Goal: Information Seeking & Learning: Find specific fact

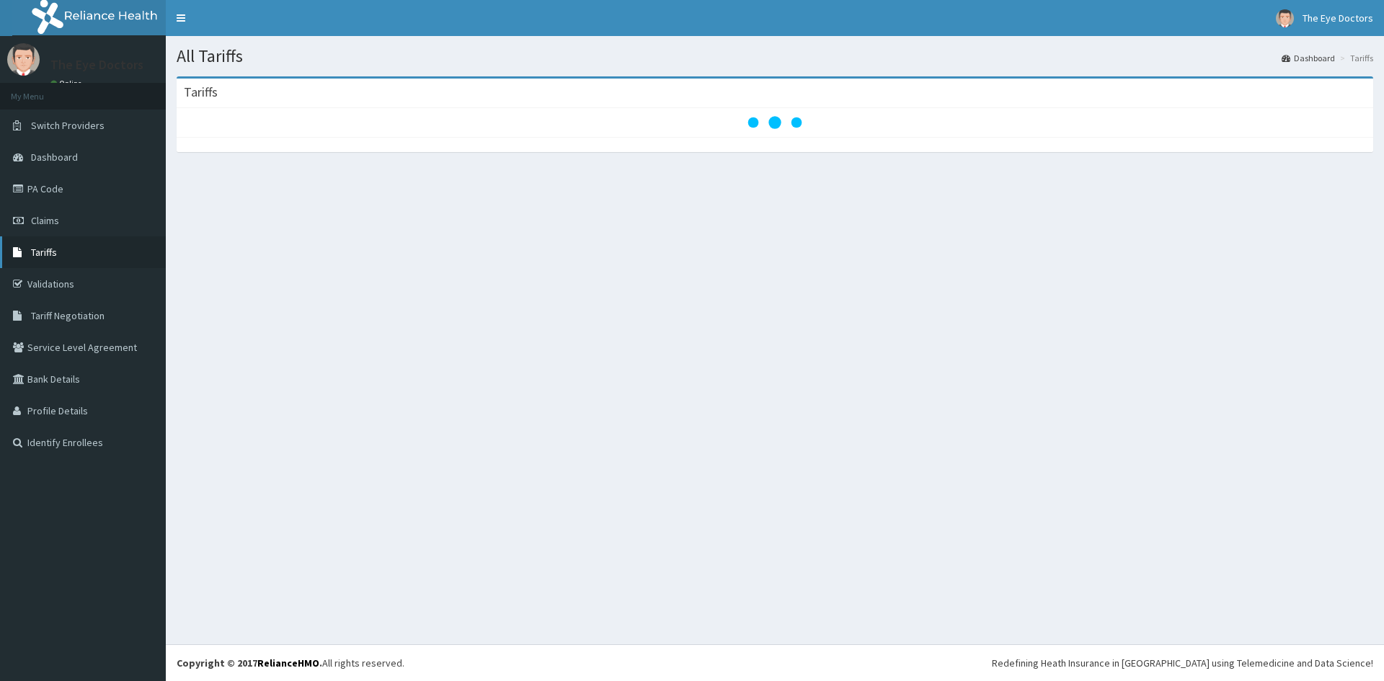
click at [45, 251] on span "Tariffs" at bounding box center [44, 252] width 26 height 13
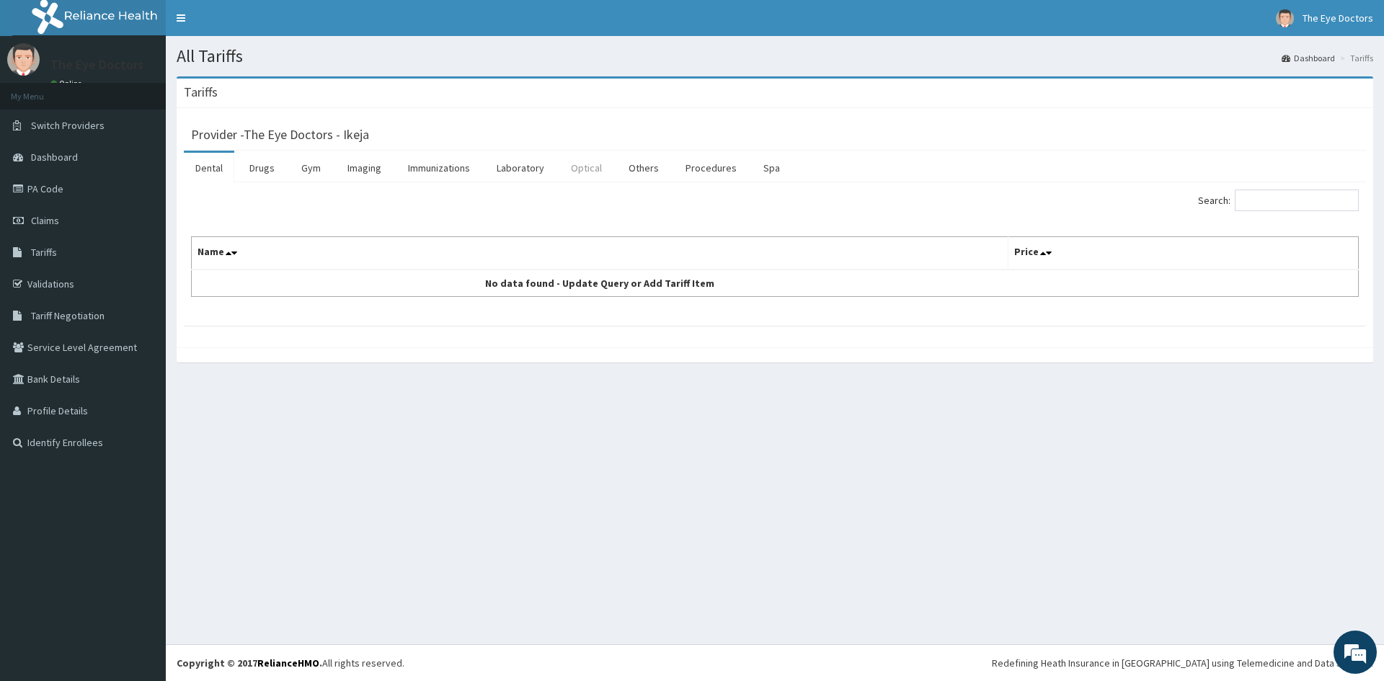
click at [585, 169] on link "Optical" at bounding box center [586, 168] width 54 height 30
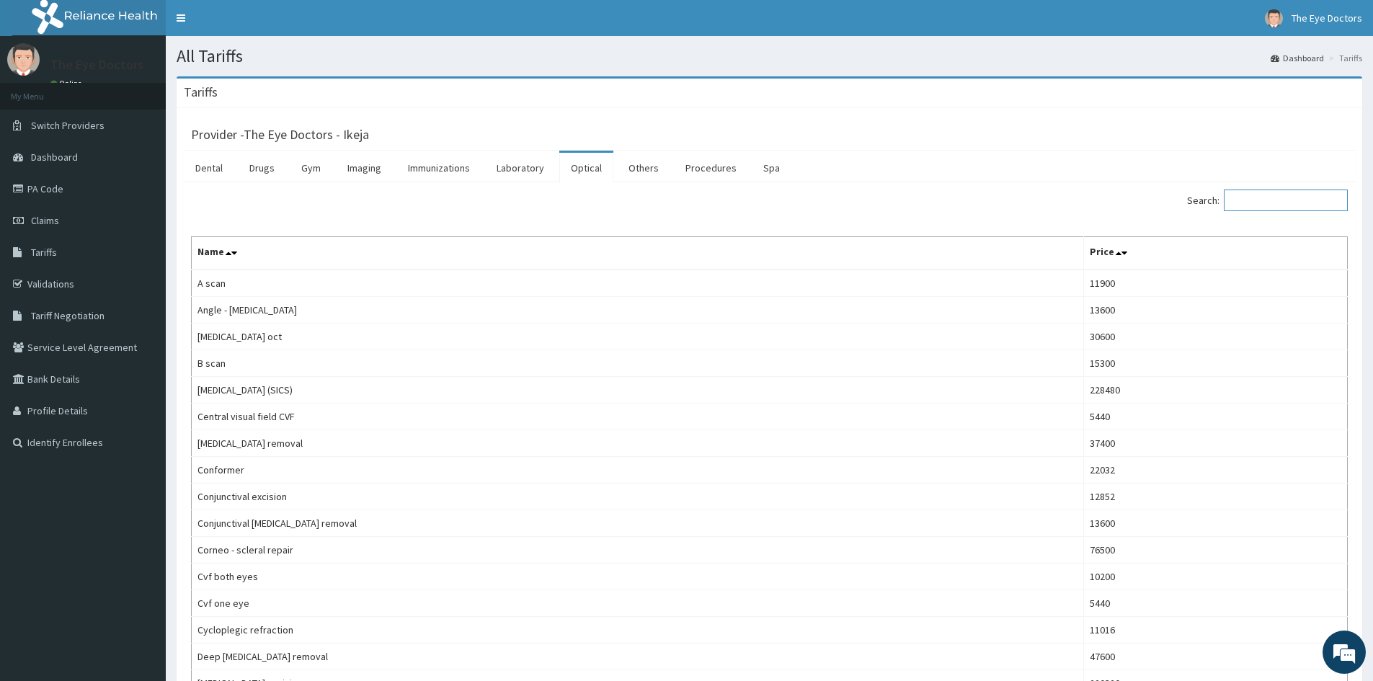
click at [1262, 200] on input "Search:" at bounding box center [1286, 201] width 124 height 22
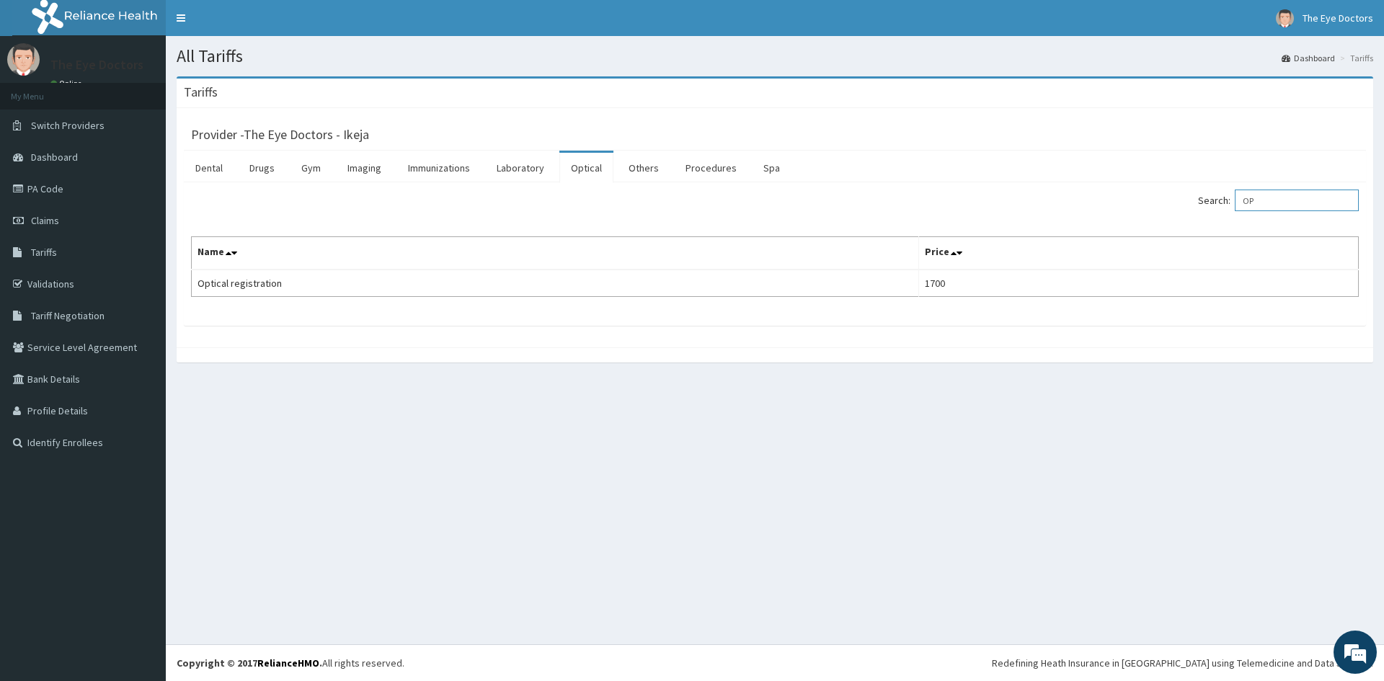
type input "O"
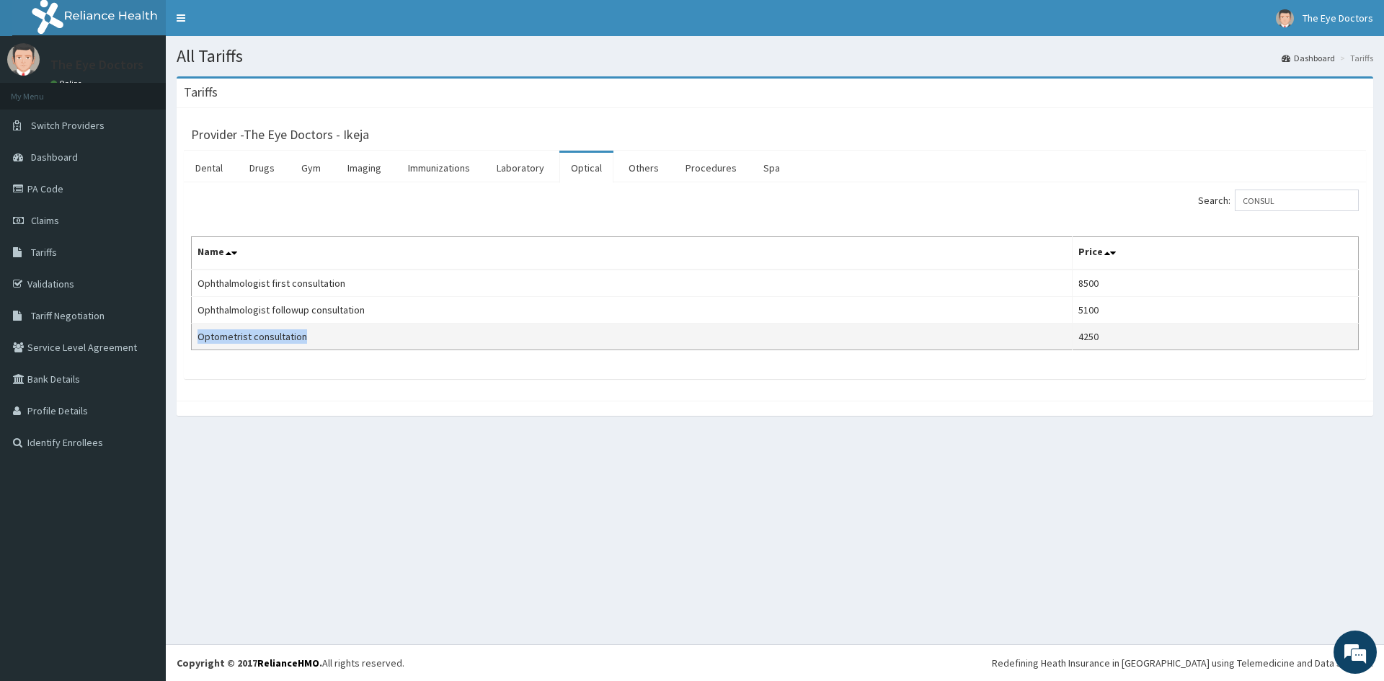
drag, startPoint x: 196, startPoint y: 332, endPoint x: 316, endPoint y: 347, distance: 121.3
click at [316, 347] on td "Optometrist consultation" at bounding box center [632, 337] width 881 height 27
copy td "Optometrist consultation"
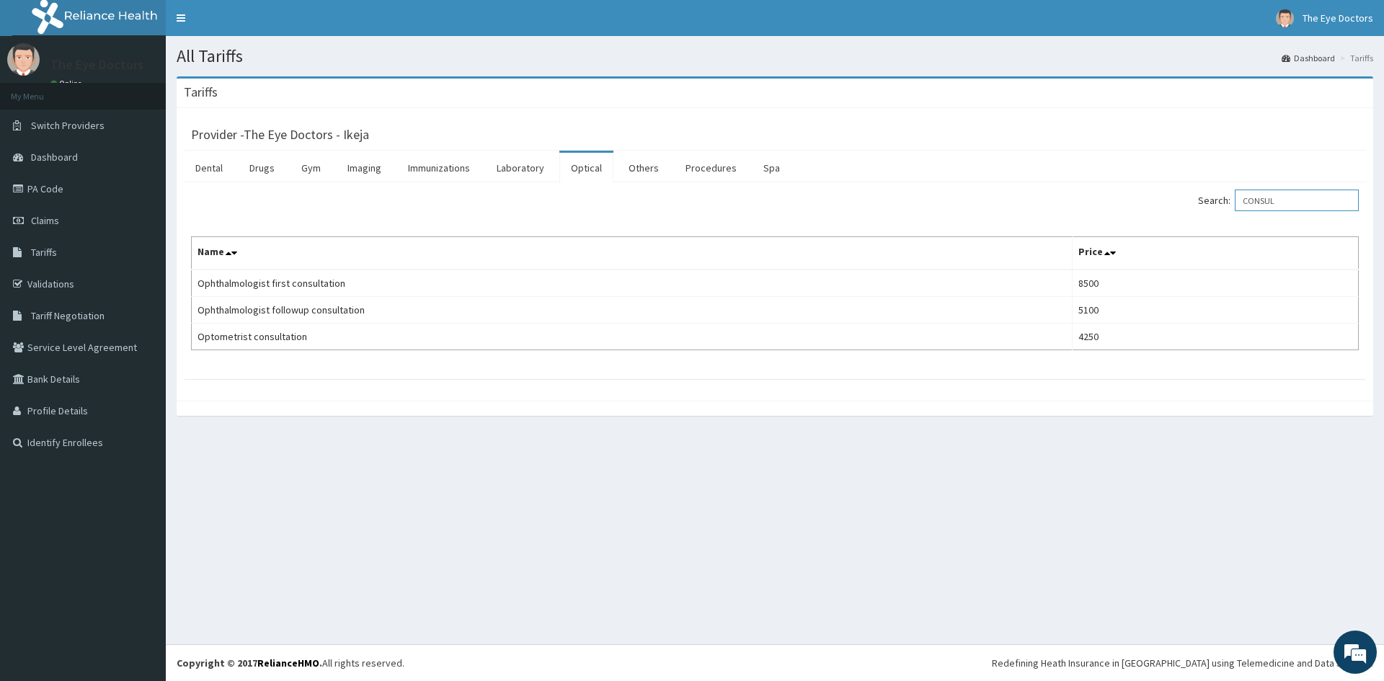
click at [1296, 197] on input "CONSUL" at bounding box center [1297, 201] width 124 height 22
type input "C"
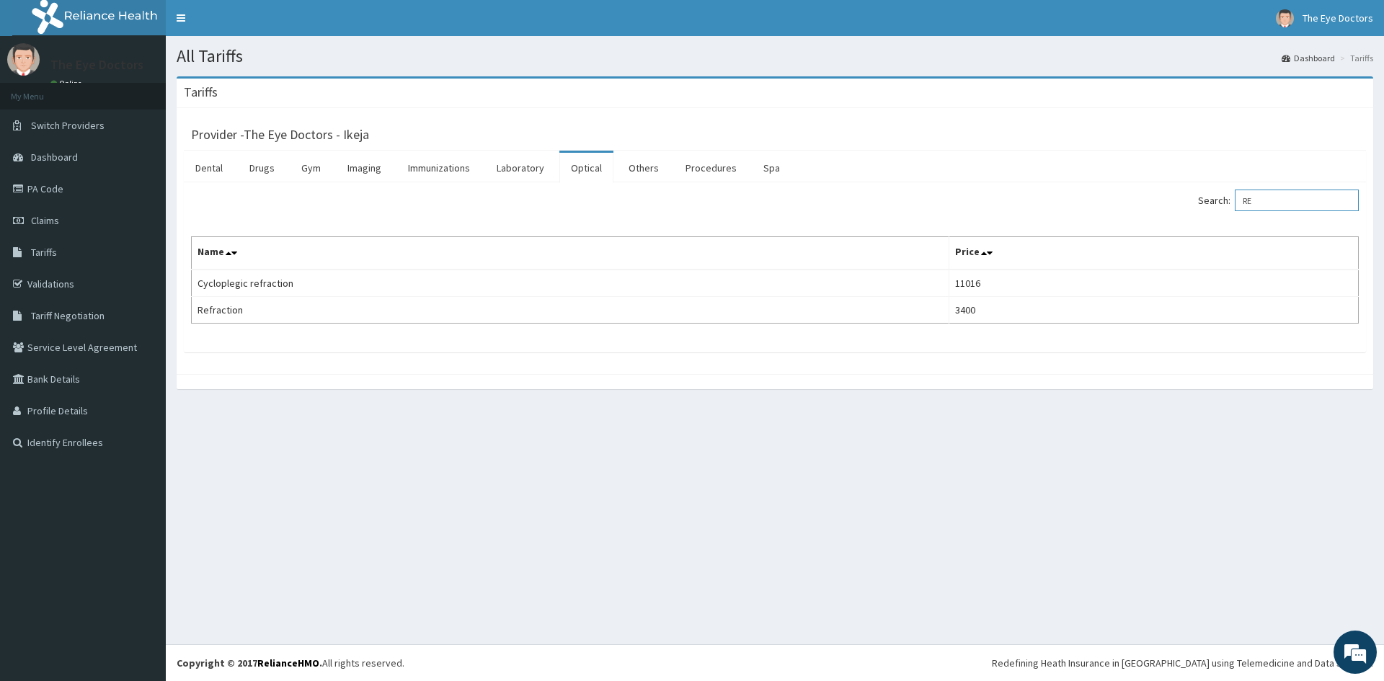
type input "R"
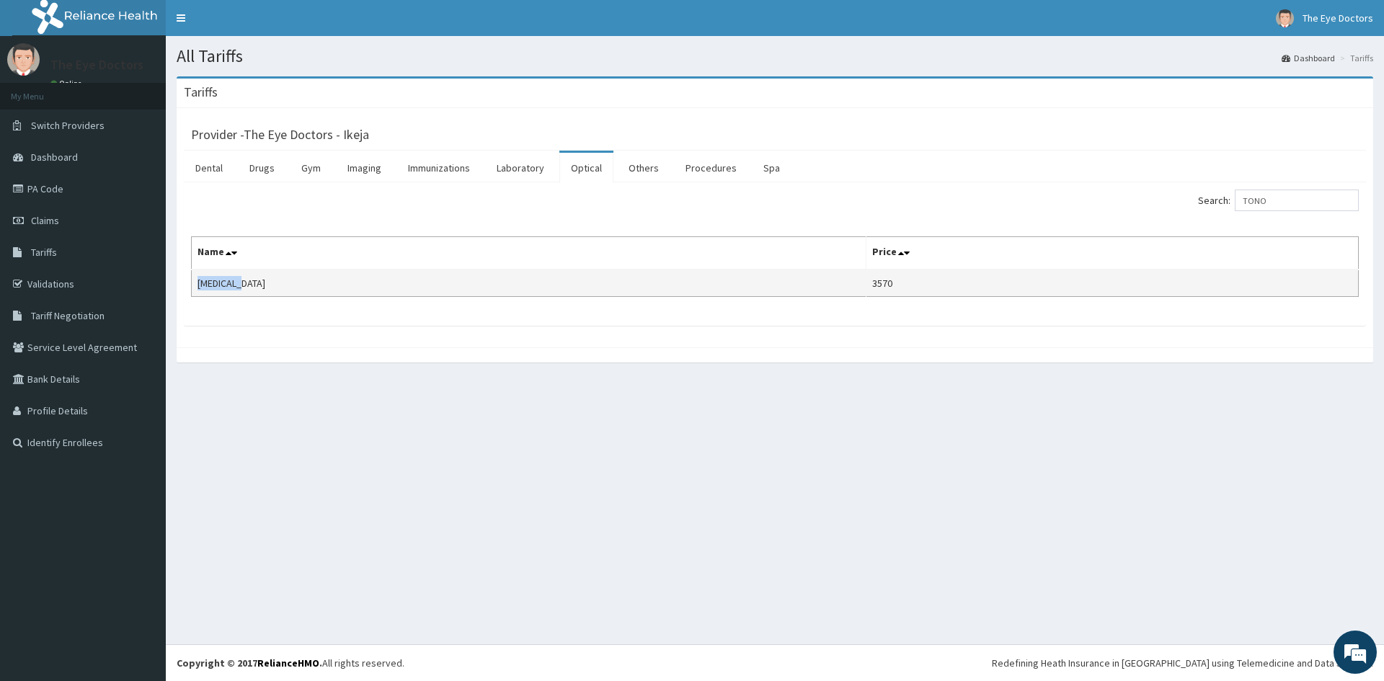
drag, startPoint x: 198, startPoint y: 277, endPoint x: 259, endPoint y: 278, distance: 61.3
click at [259, 278] on td "[MEDICAL_DATA]" at bounding box center [529, 283] width 675 height 27
copy td "[MEDICAL_DATA]"
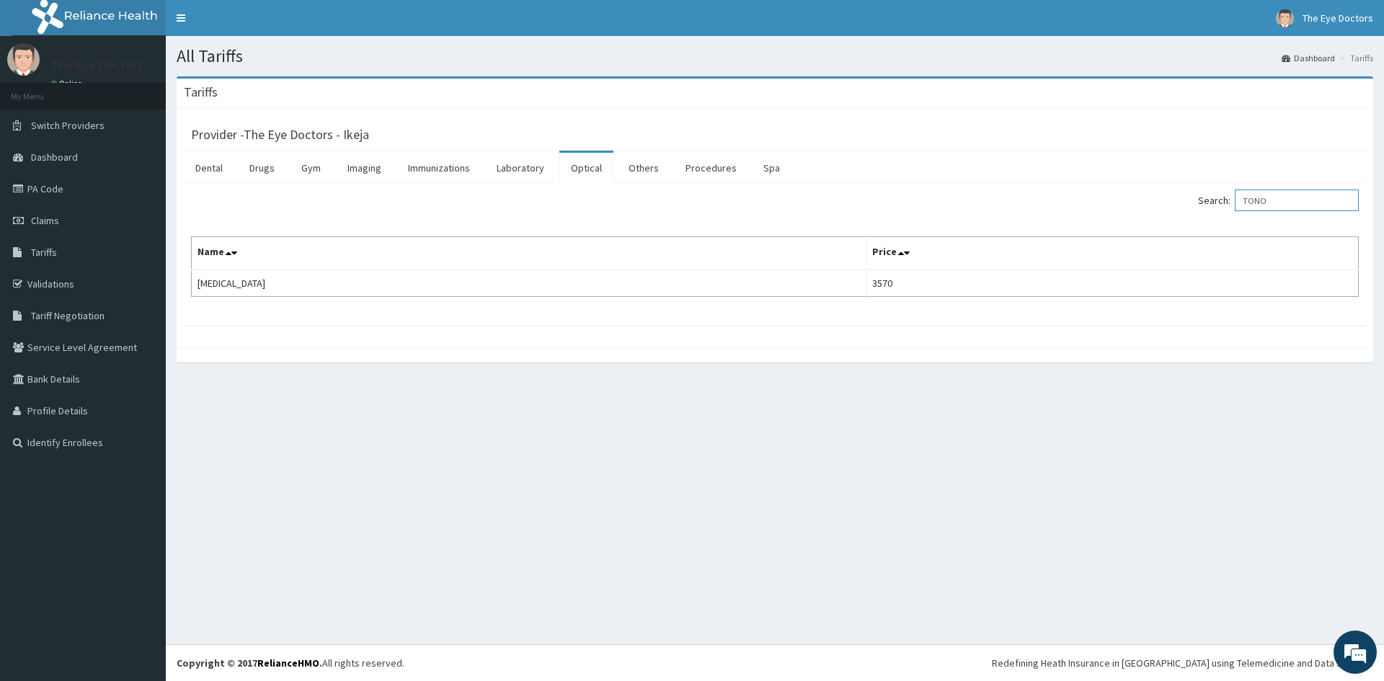
click at [1302, 192] on input "TONO" at bounding box center [1297, 201] width 124 height 22
type input "T"
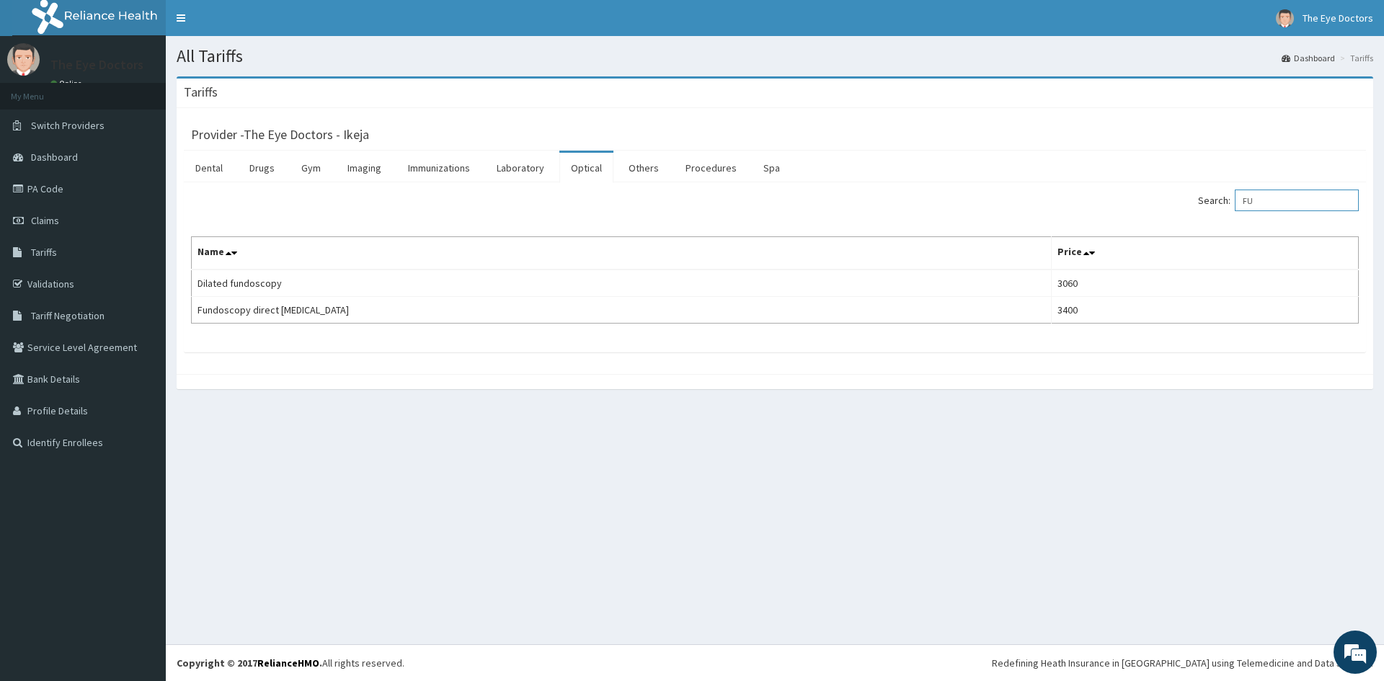
type input "F"
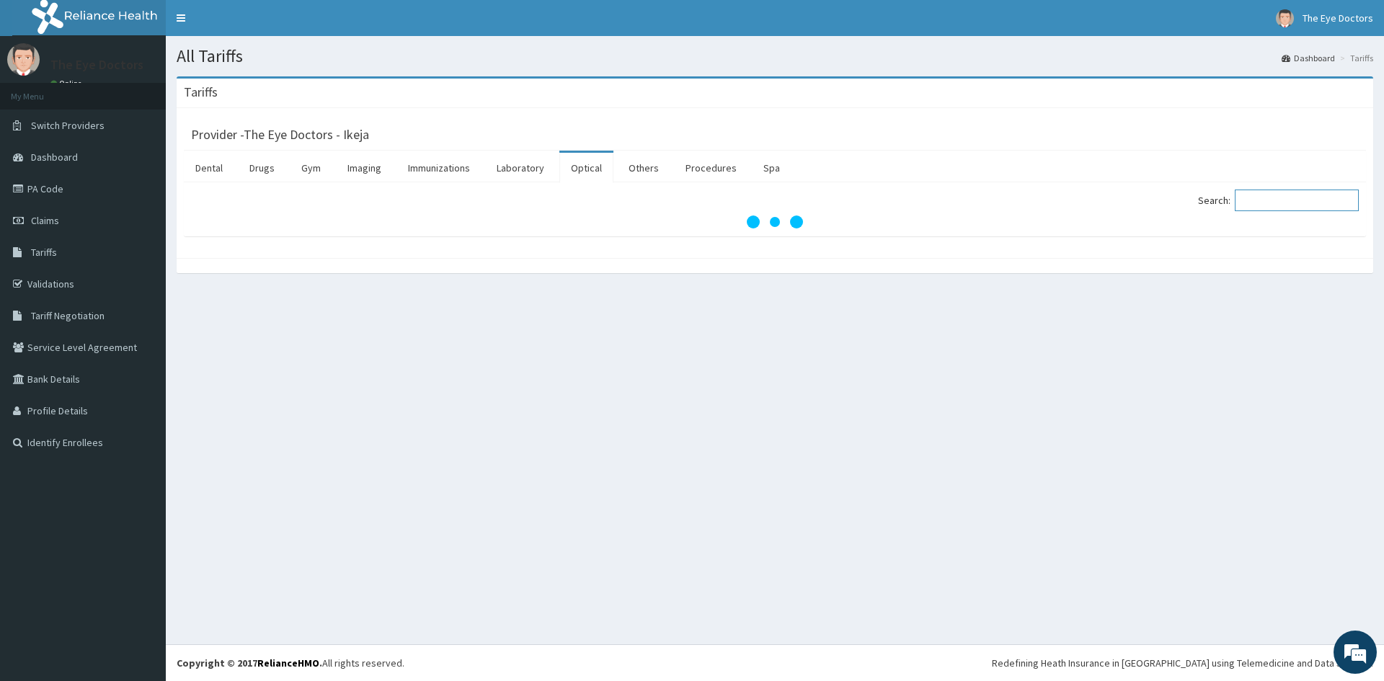
paste input "Hypromellose [MEDICAL_DATA] Bottle"
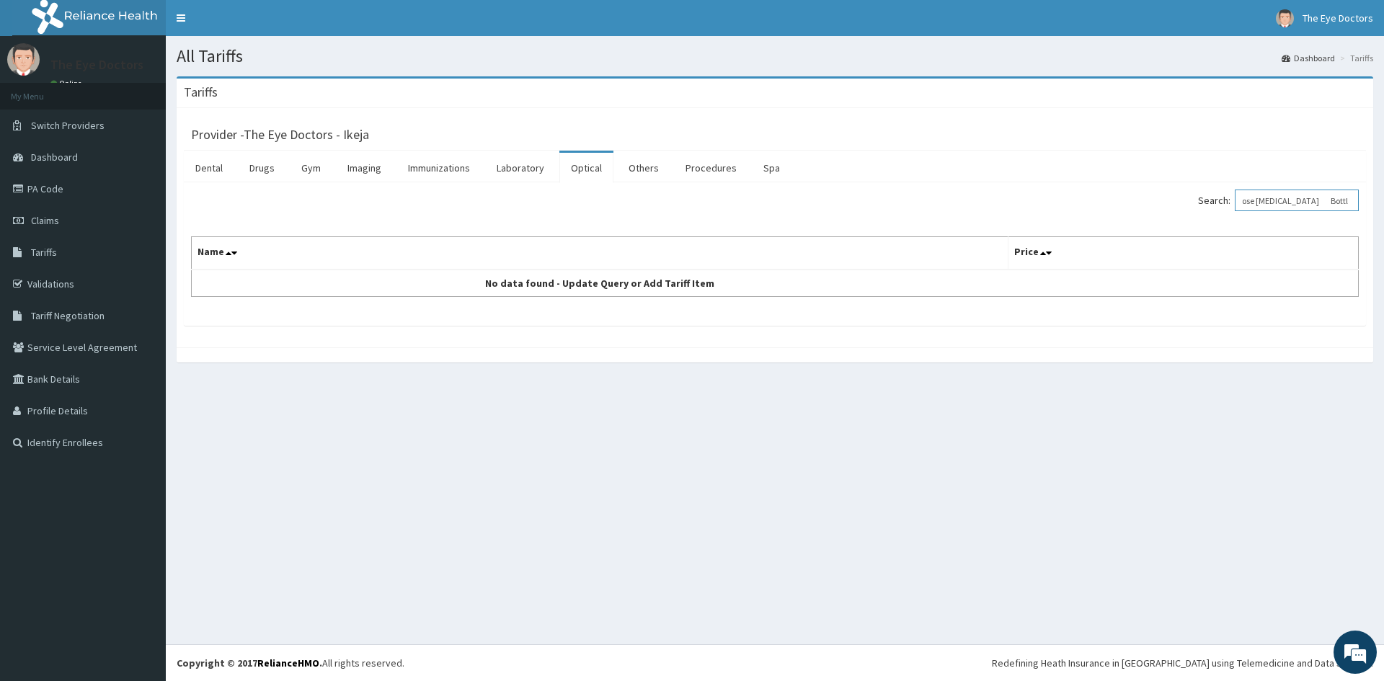
type input "Hypromellose [MEDICAL_DATA] Bottle"
click at [578, 169] on link "Optical" at bounding box center [586, 168] width 54 height 30
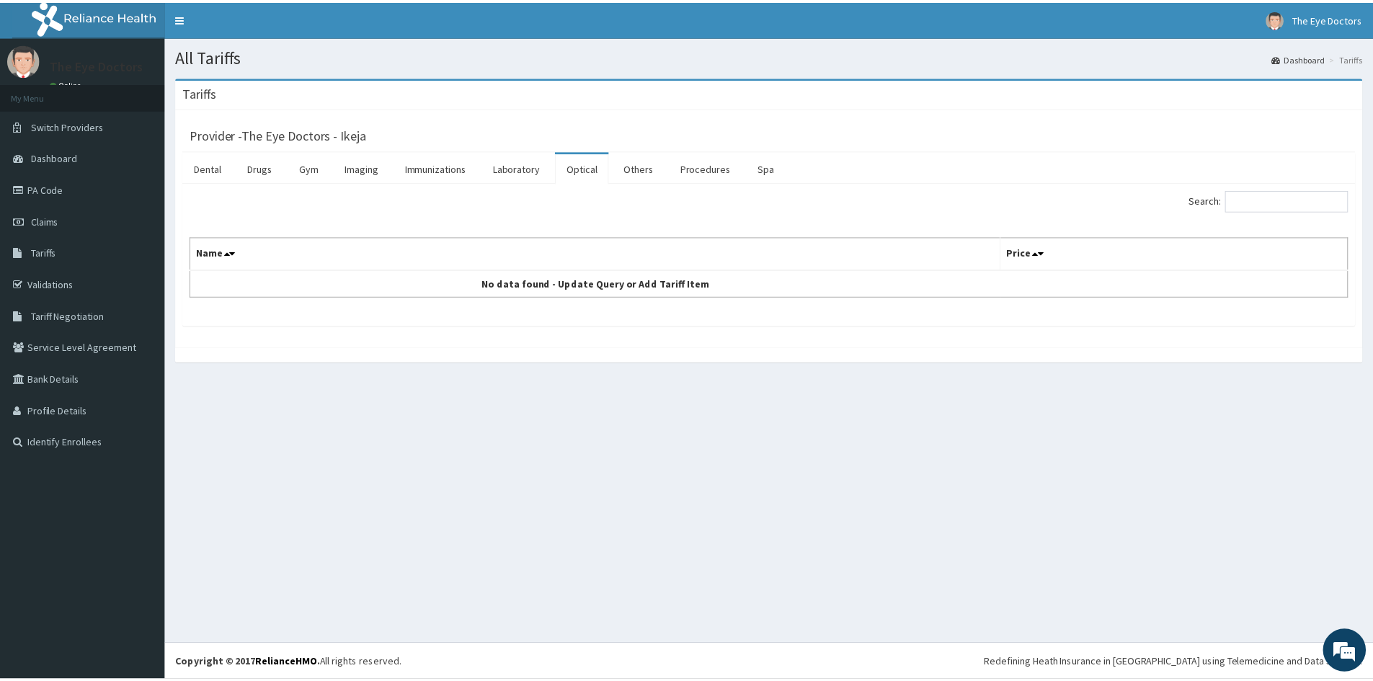
scroll to position [0, 0]
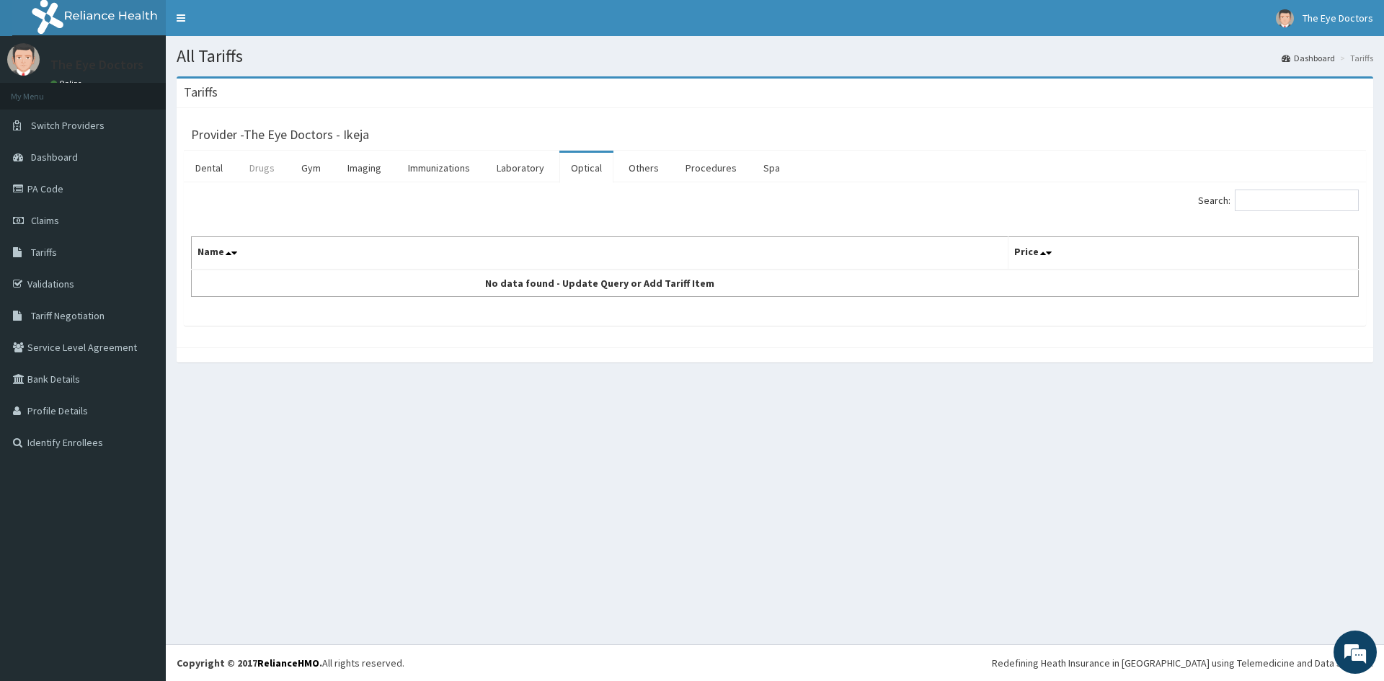
click at [254, 172] on link "Drugs" at bounding box center [262, 168] width 48 height 30
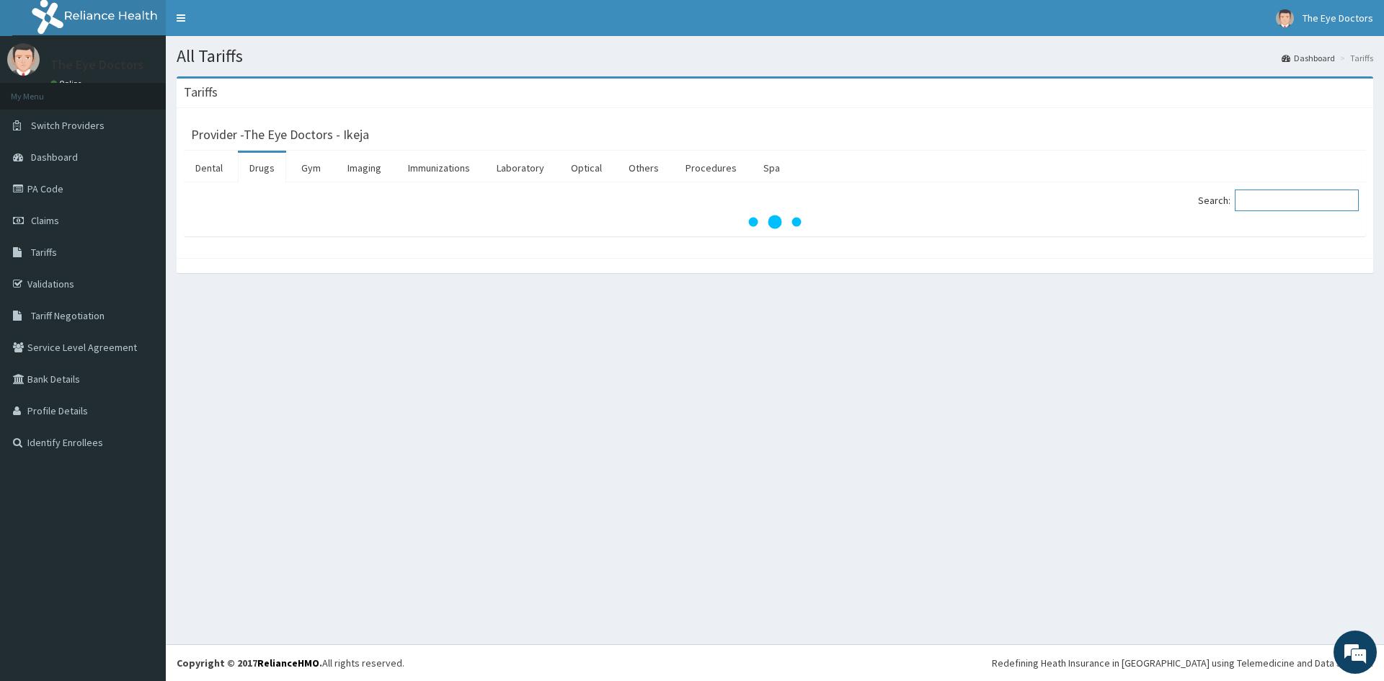
click at [1262, 204] on input "Search:" at bounding box center [1297, 201] width 124 height 22
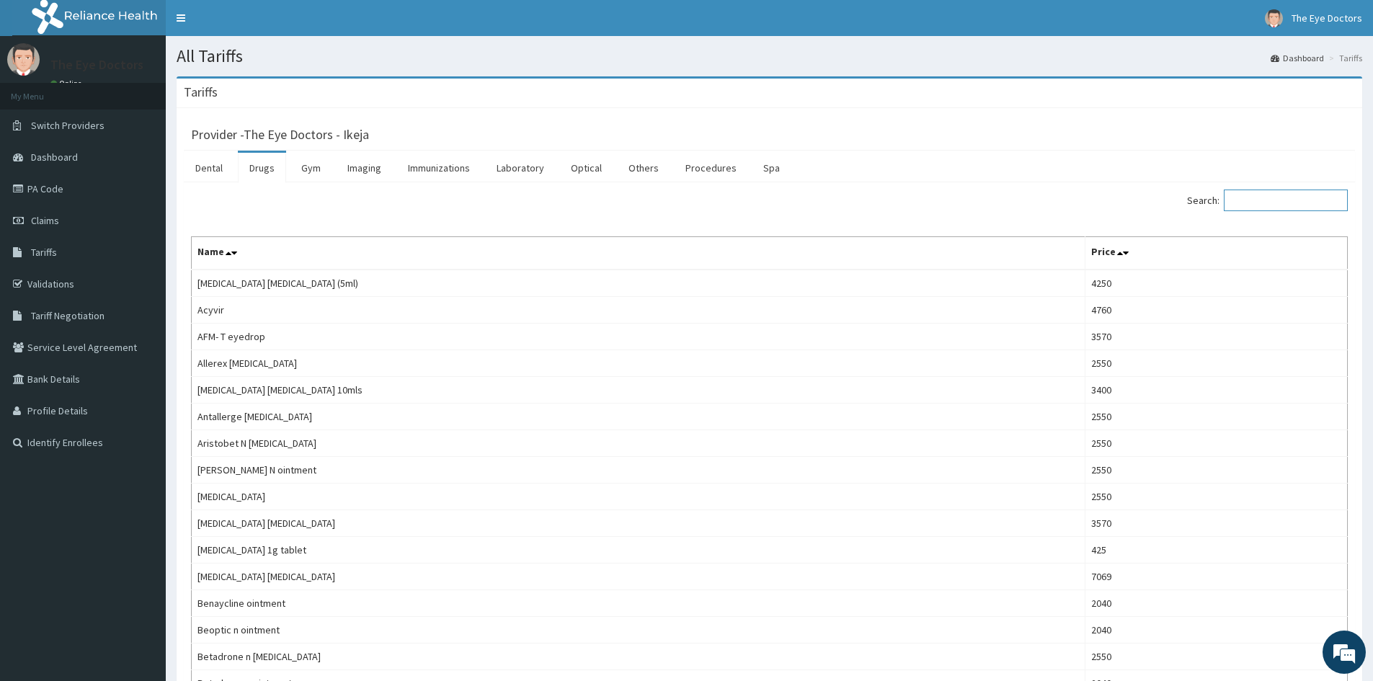
paste input "Hypromellose [MEDICAL_DATA] Bottle"
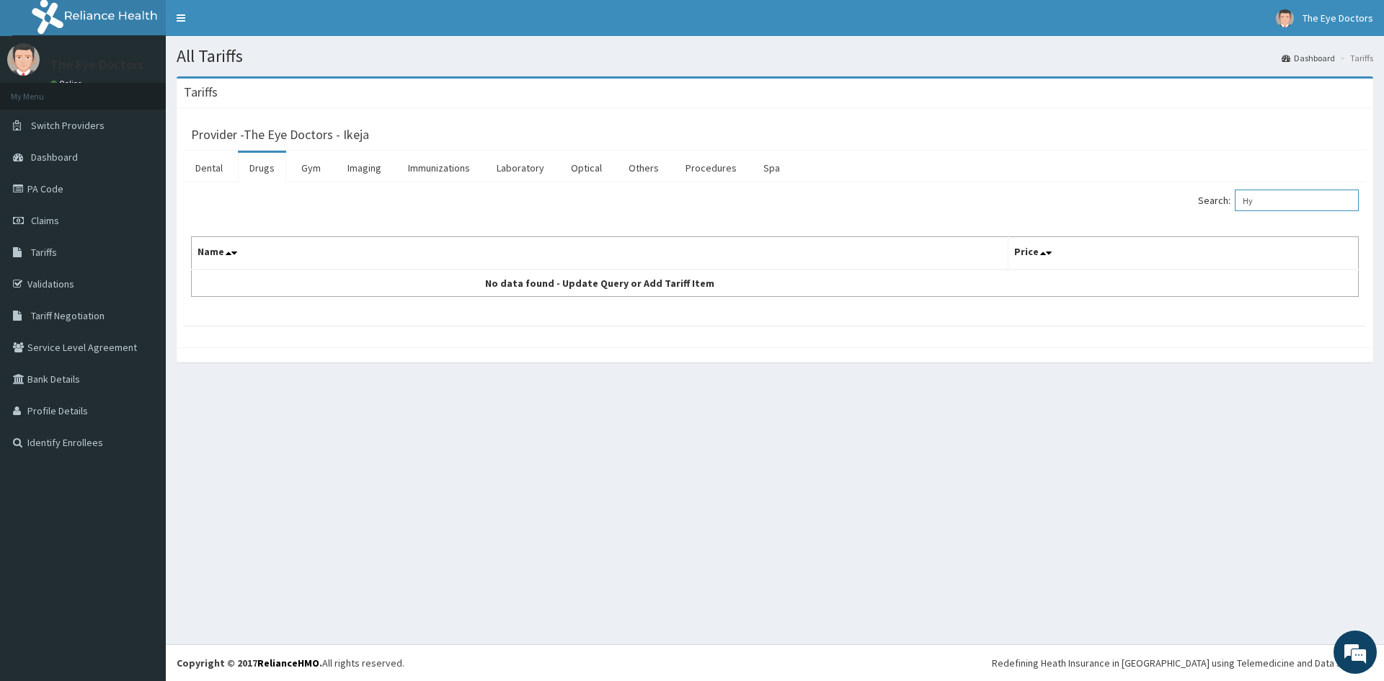
type input "H"
type input "HYPROME"
